Goal: Task Accomplishment & Management: Complete application form

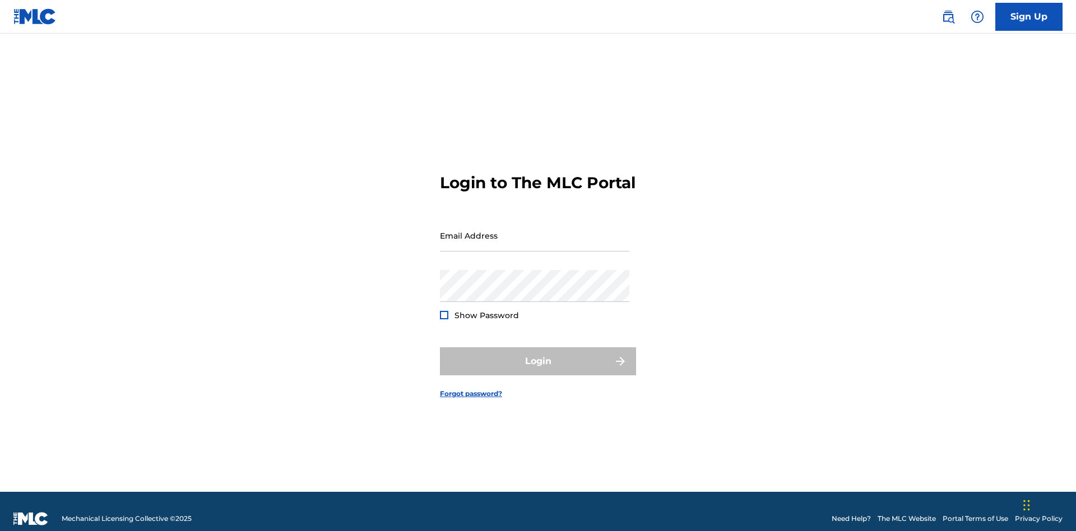
scroll to position [15, 0]
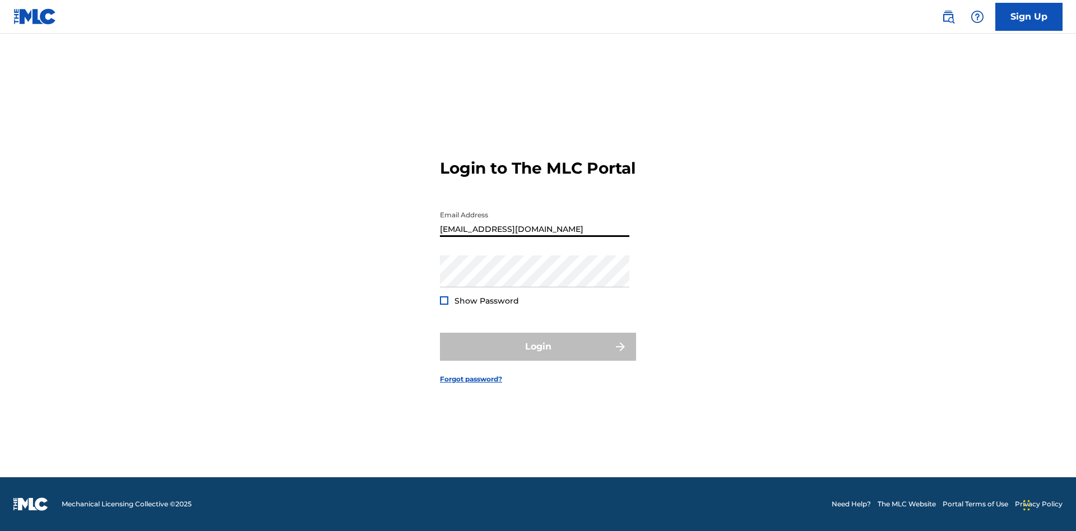
type input "[EMAIL_ADDRESS][DOMAIN_NAME]"
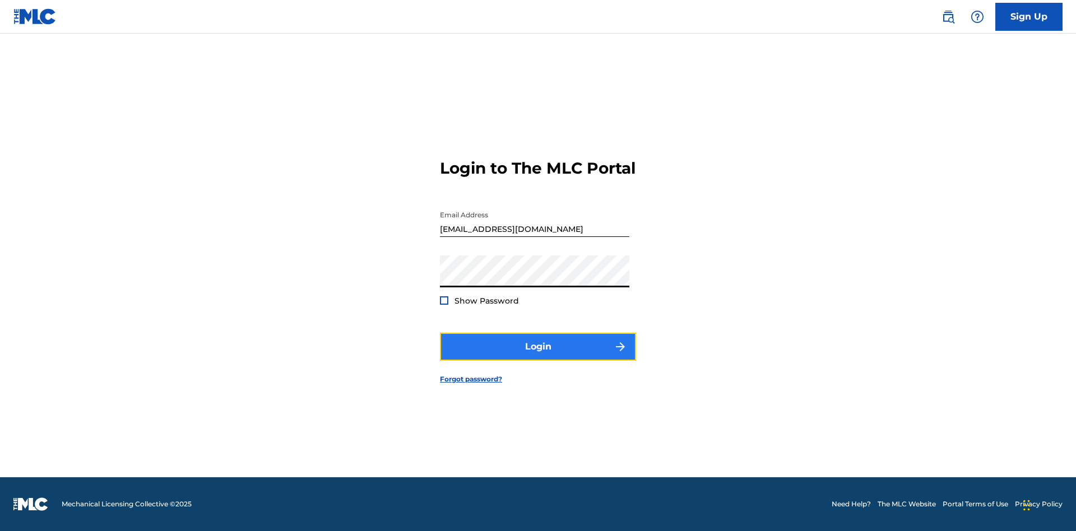
click at [538, 356] on button "Login" at bounding box center [538, 347] width 196 height 28
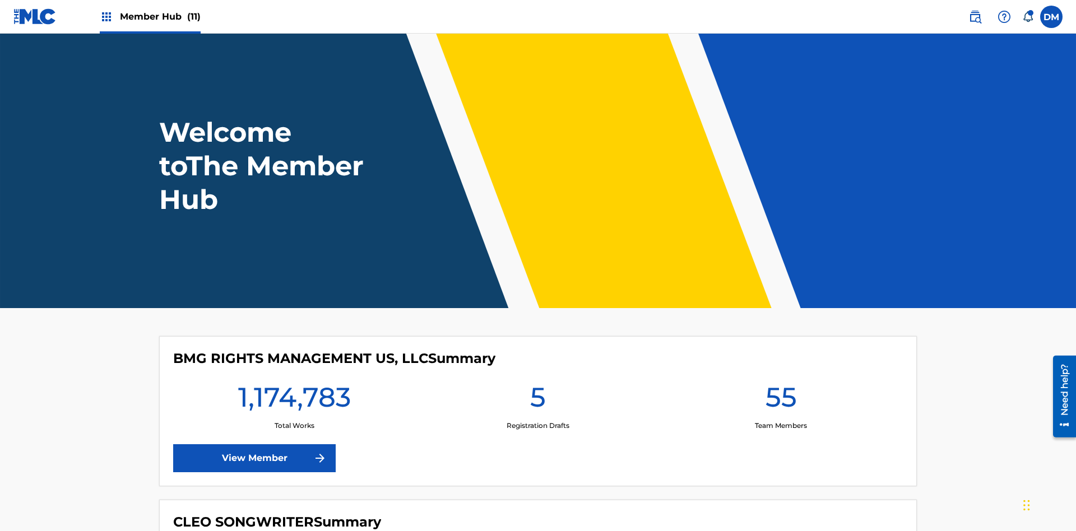
scroll to position [48, 0]
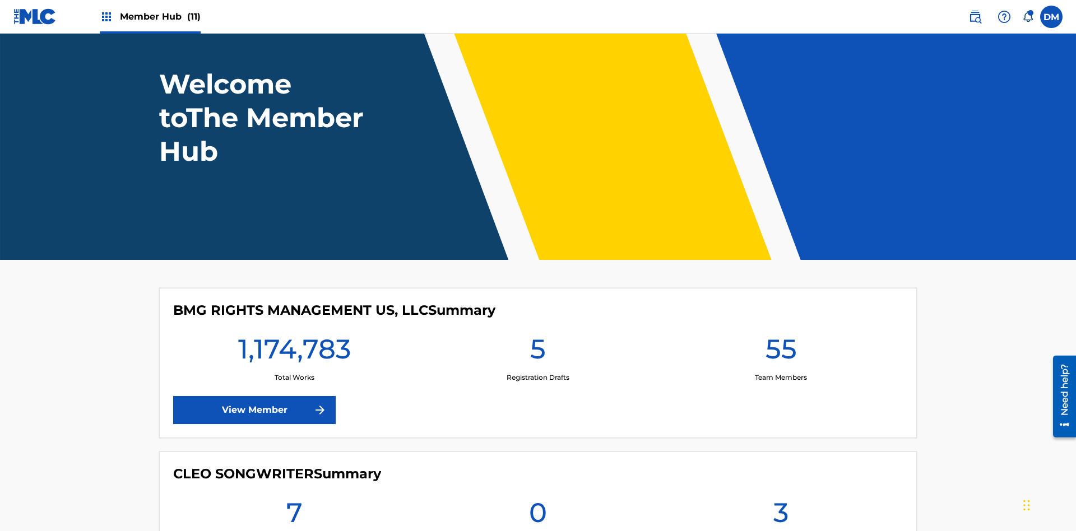
click at [160, 16] on span "Member Hub (11)" at bounding box center [160, 16] width 81 height 13
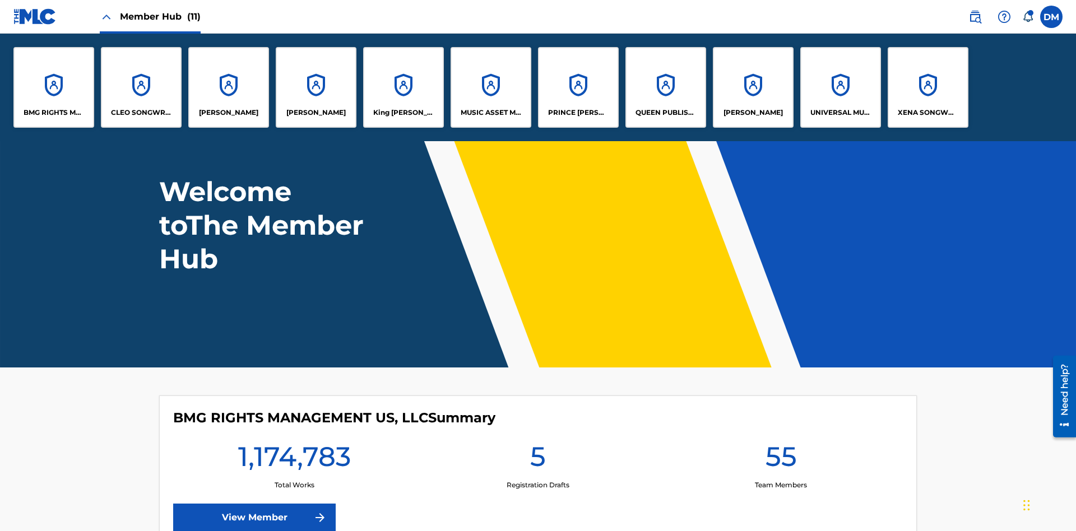
scroll to position [0, 0]
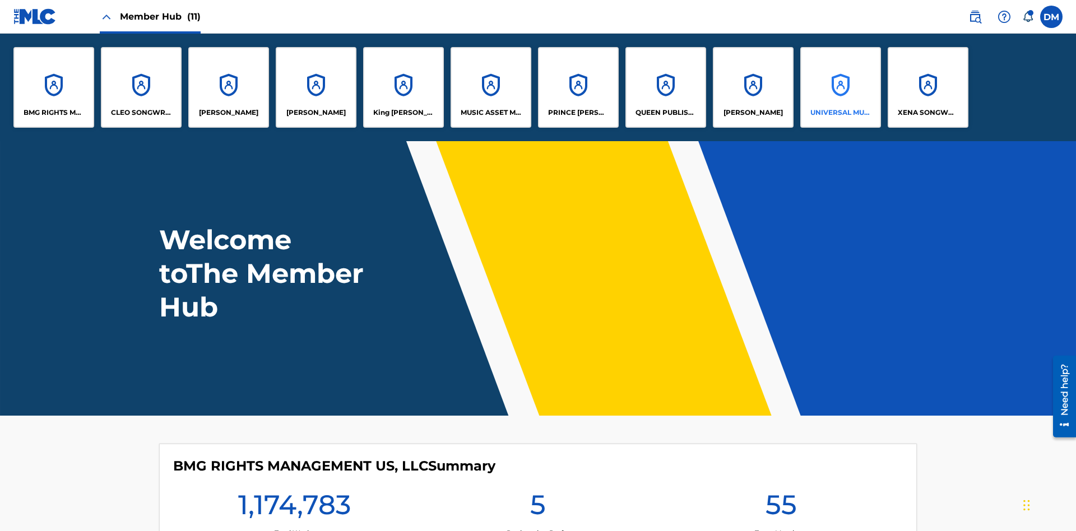
click at [840, 113] on p "UNIVERSAL MUSIC PUB GROUP" at bounding box center [840, 113] width 61 height 10
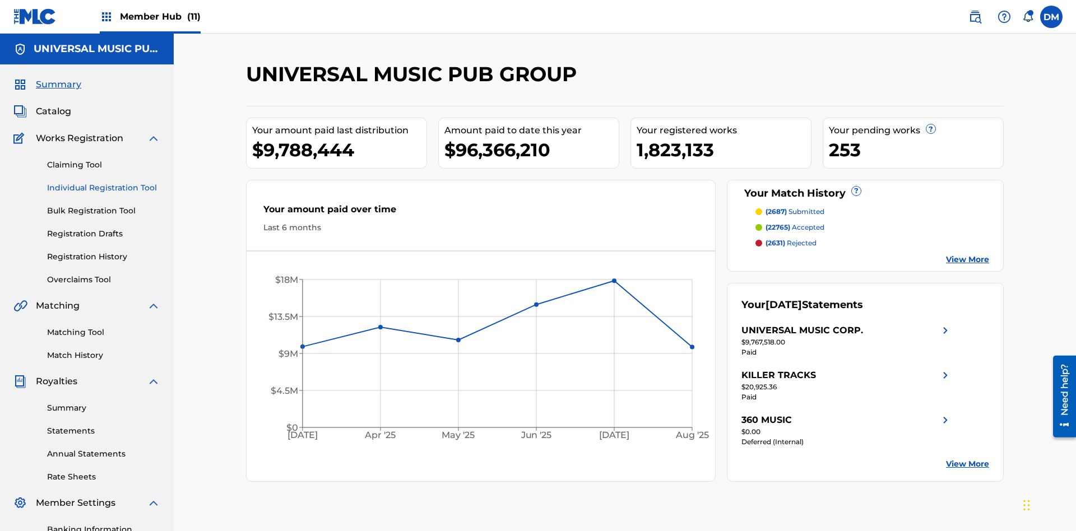
click at [104, 182] on link "Individual Registration Tool" at bounding box center [103, 188] width 113 height 12
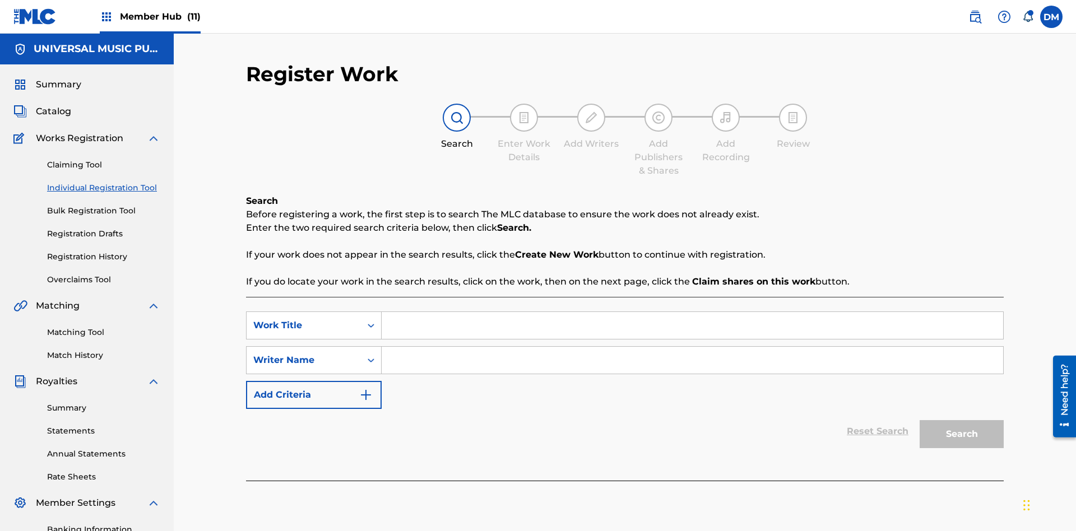
click at [692, 312] on input "Search Form" at bounding box center [692, 325] width 621 height 27
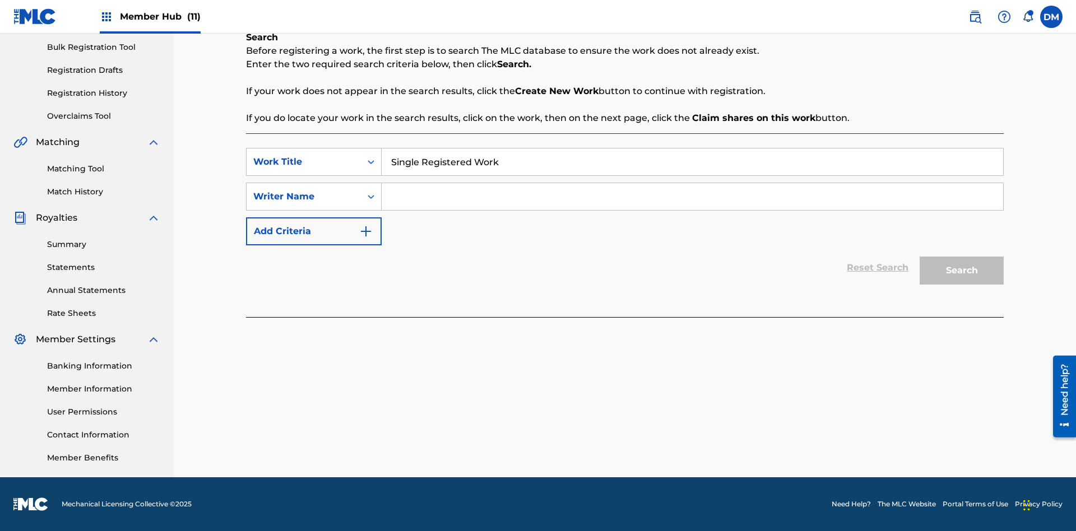
type input "Single Registered Work"
click at [692, 197] on input "Search Form" at bounding box center [692, 196] width 621 height 27
type input "QWERTYUIOP"
click at [961, 271] on button "Search" at bounding box center [961, 271] width 84 height 28
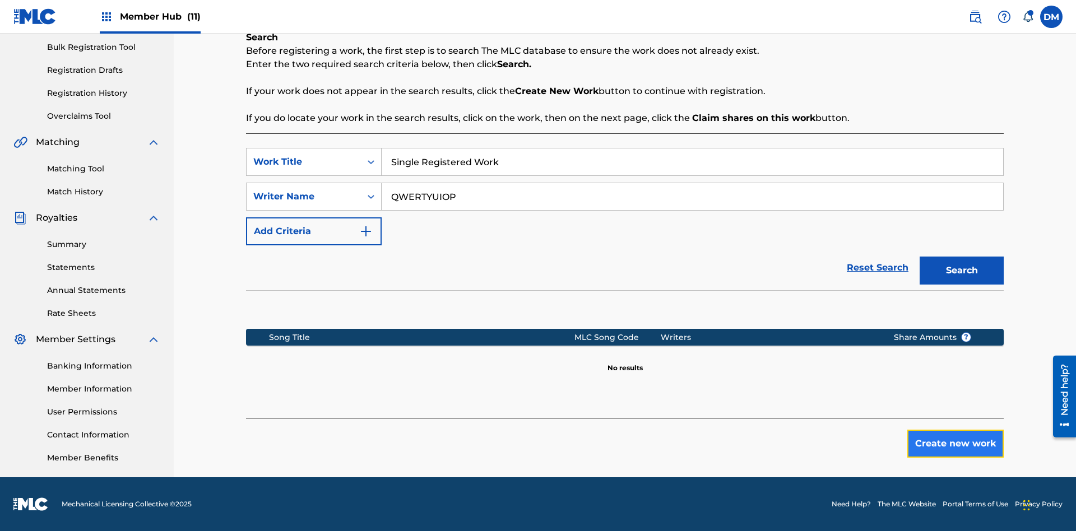
click at [955, 444] on button "Create new work" at bounding box center [955, 444] width 96 height 28
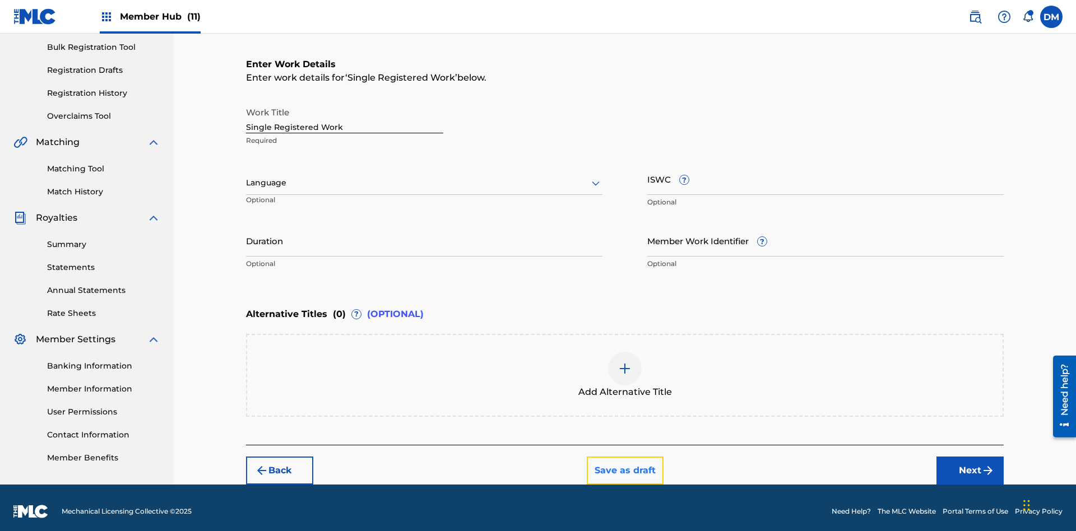
click at [624, 463] on button "Save as draft" at bounding box center [625, 471] width 77 height 28
